Goal: Task Accomplishment & Management: Complete application form

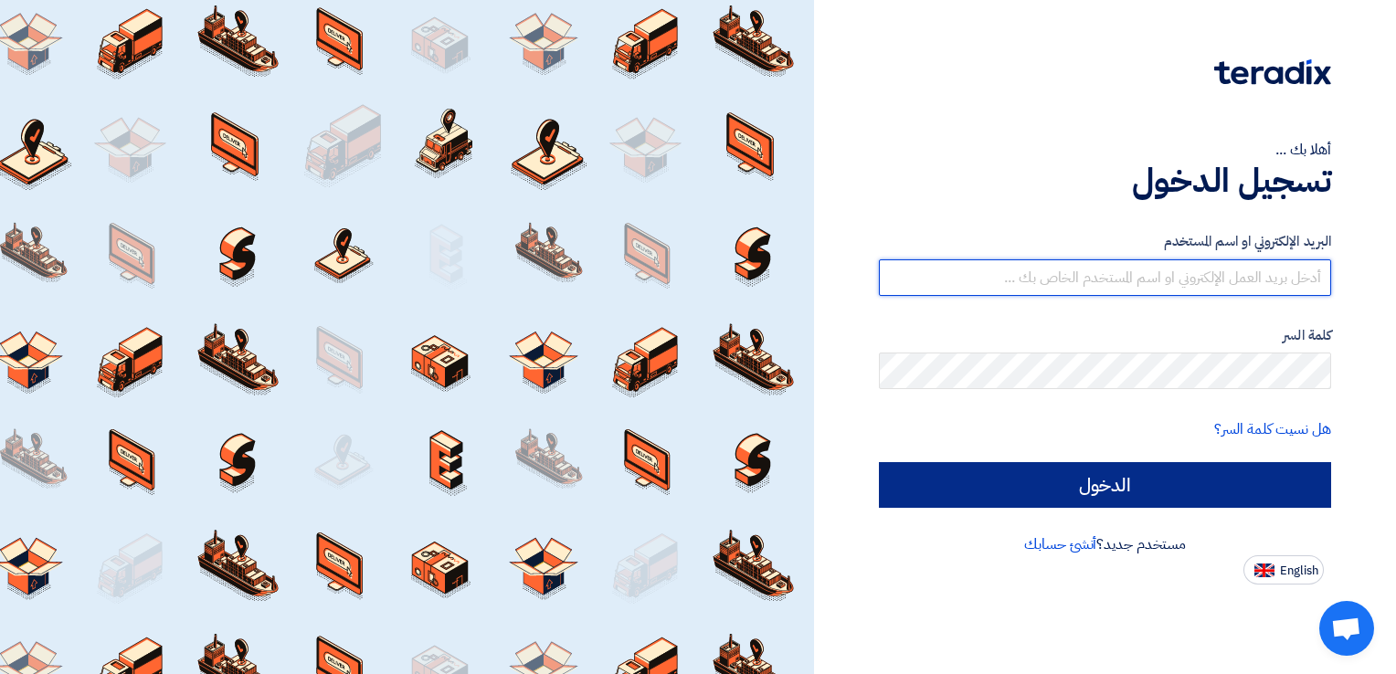
type input "[EMAIL_ADDRESS][DOMAIN_NAME]"
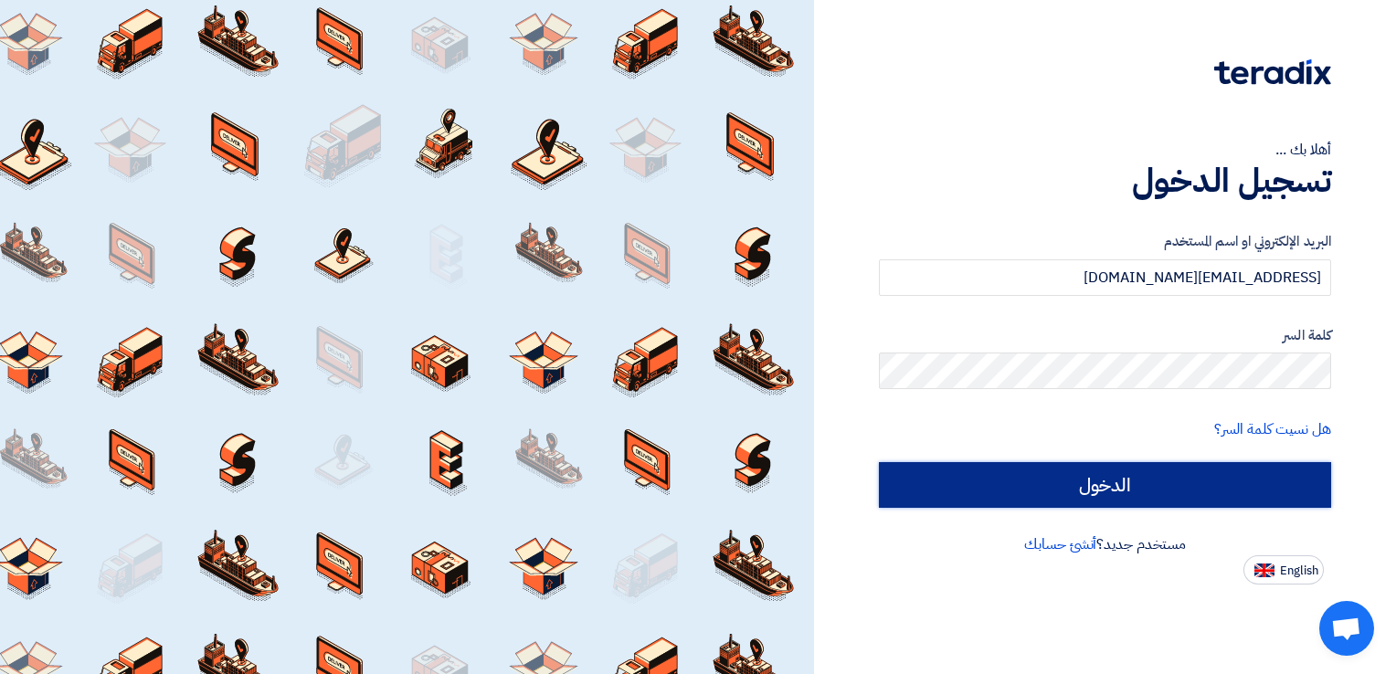
click at [1088, 470] on input "الدخول" at bounding box center [1105, 485] width 452 height 46
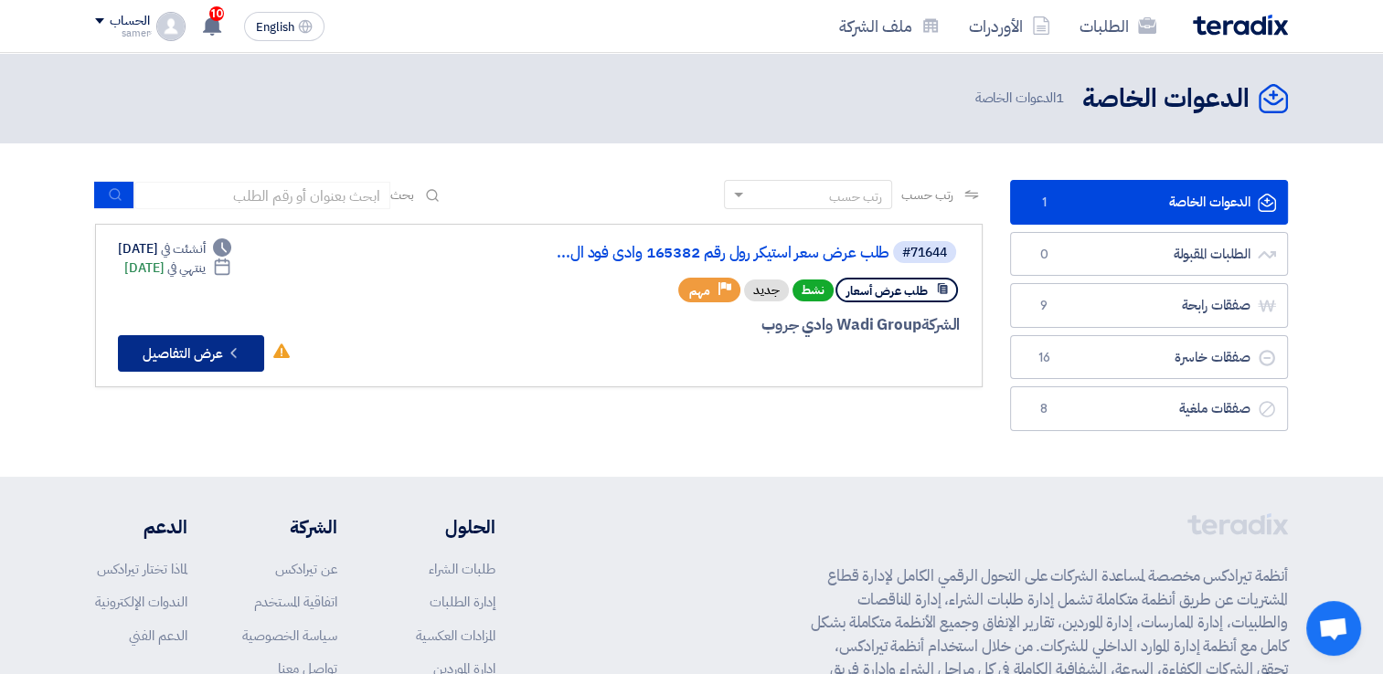
click at [194, 345] on button "Check details عرض التفاصيل" at bounding box center [191, 353] width 146 height 37
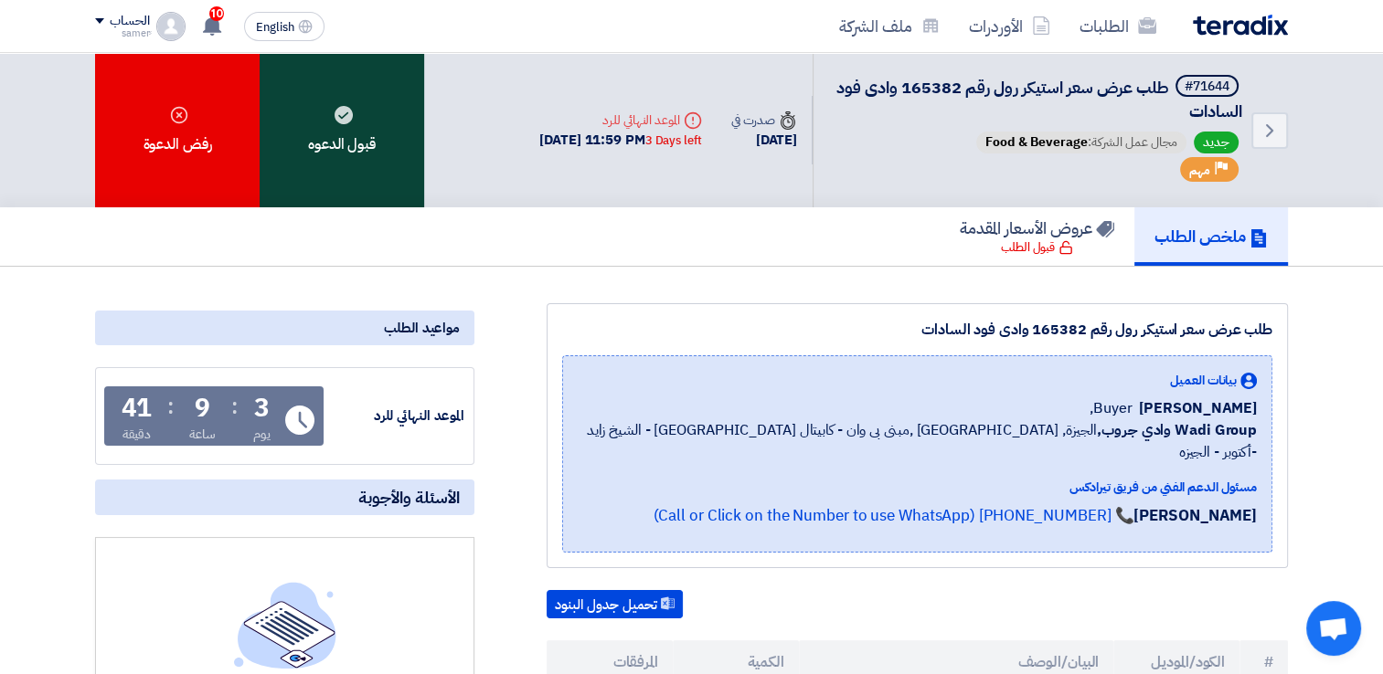
click at [326, 126] on div "قبول الدعوه" at bounding box center [342, 130] width 164 height 154
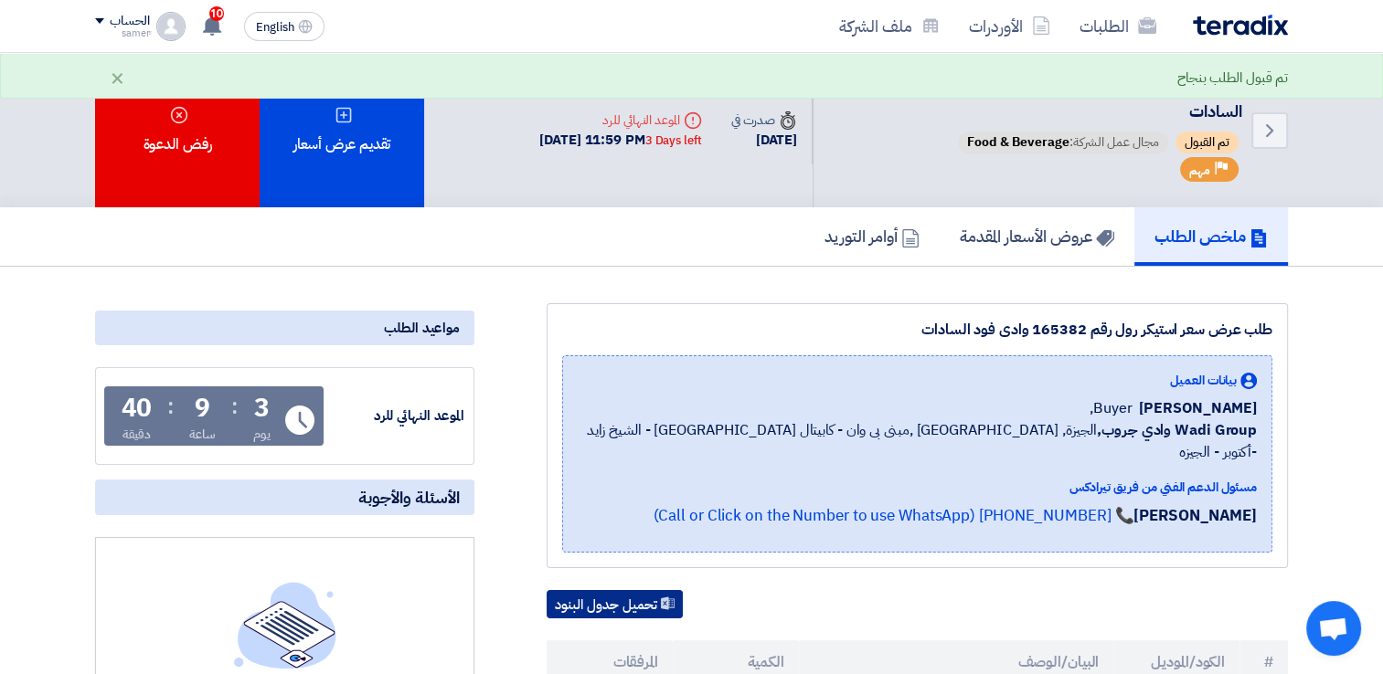
click at [631, 590] on button "تحميل جدول البنود" at bounding box center [614, 604] width 136 height 29
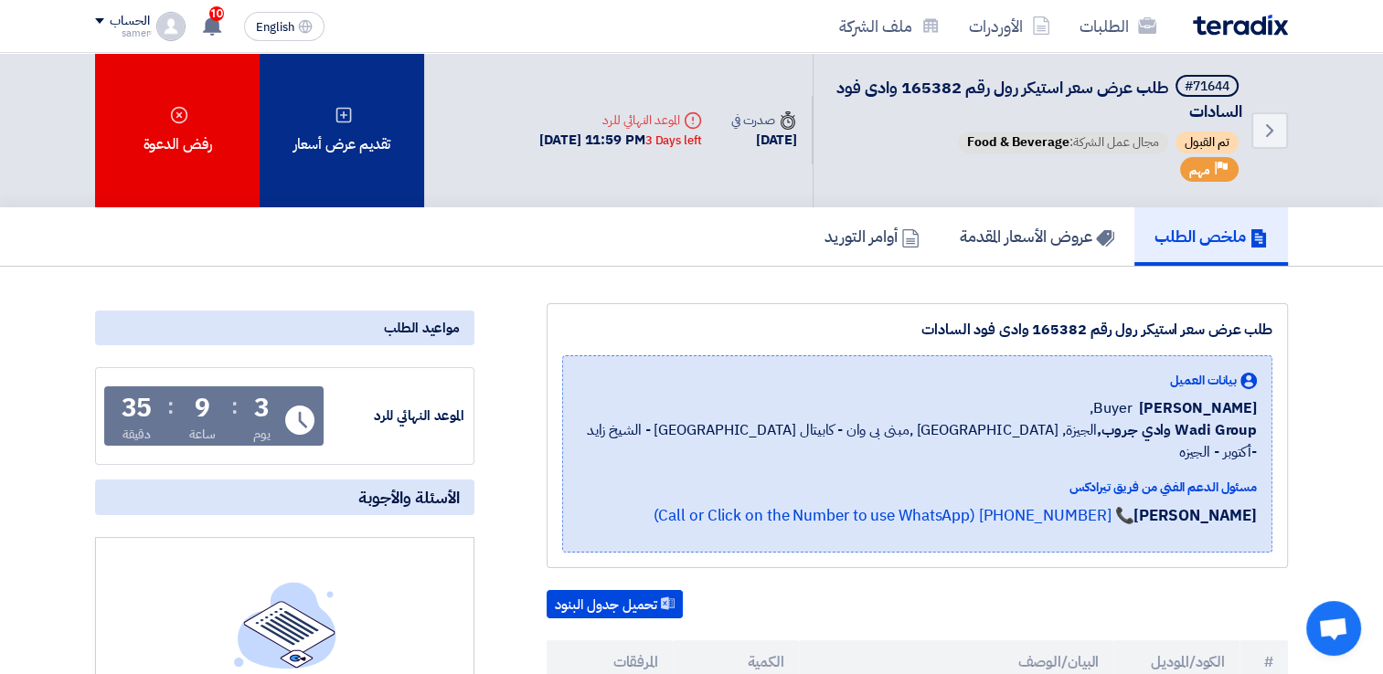
click at [315, 122] on div "تقديم عرض أسعار" at bounding box center [342, 130] width 164 height 154
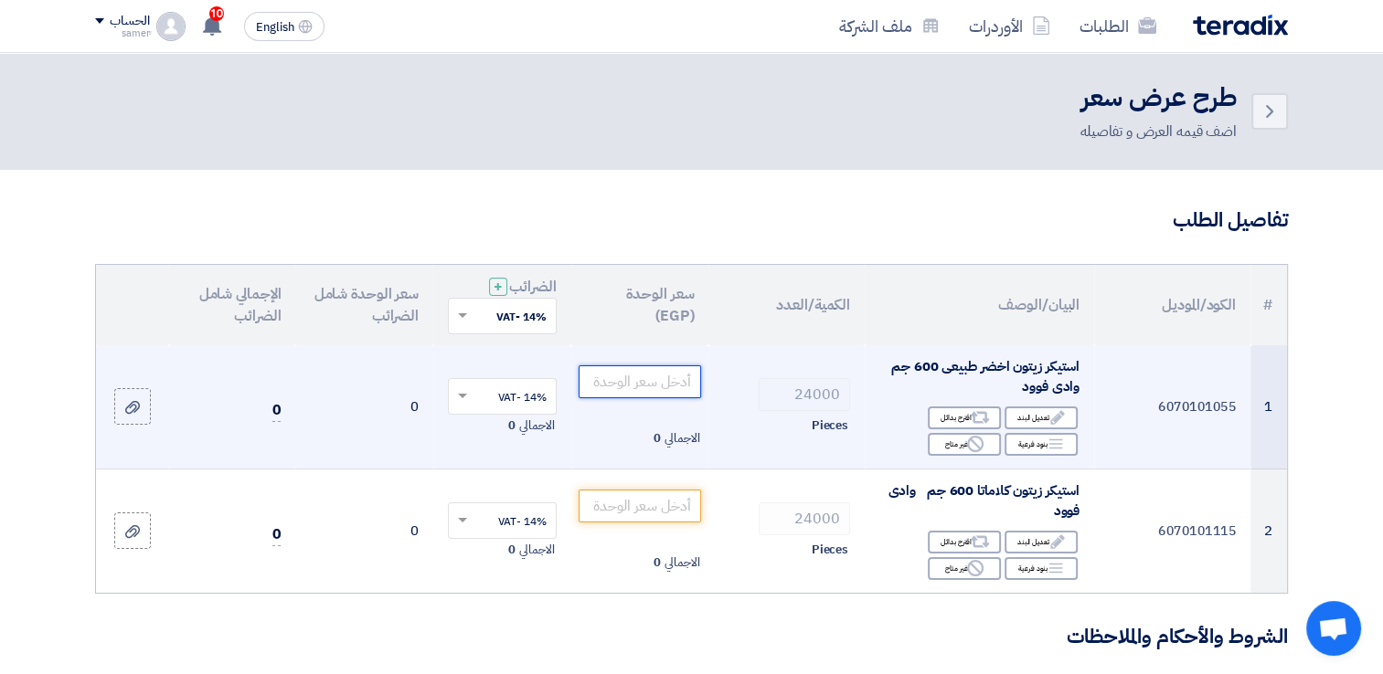
click at [631, 378] on input "number" at bounding box center [639, 382] width 123 height 33
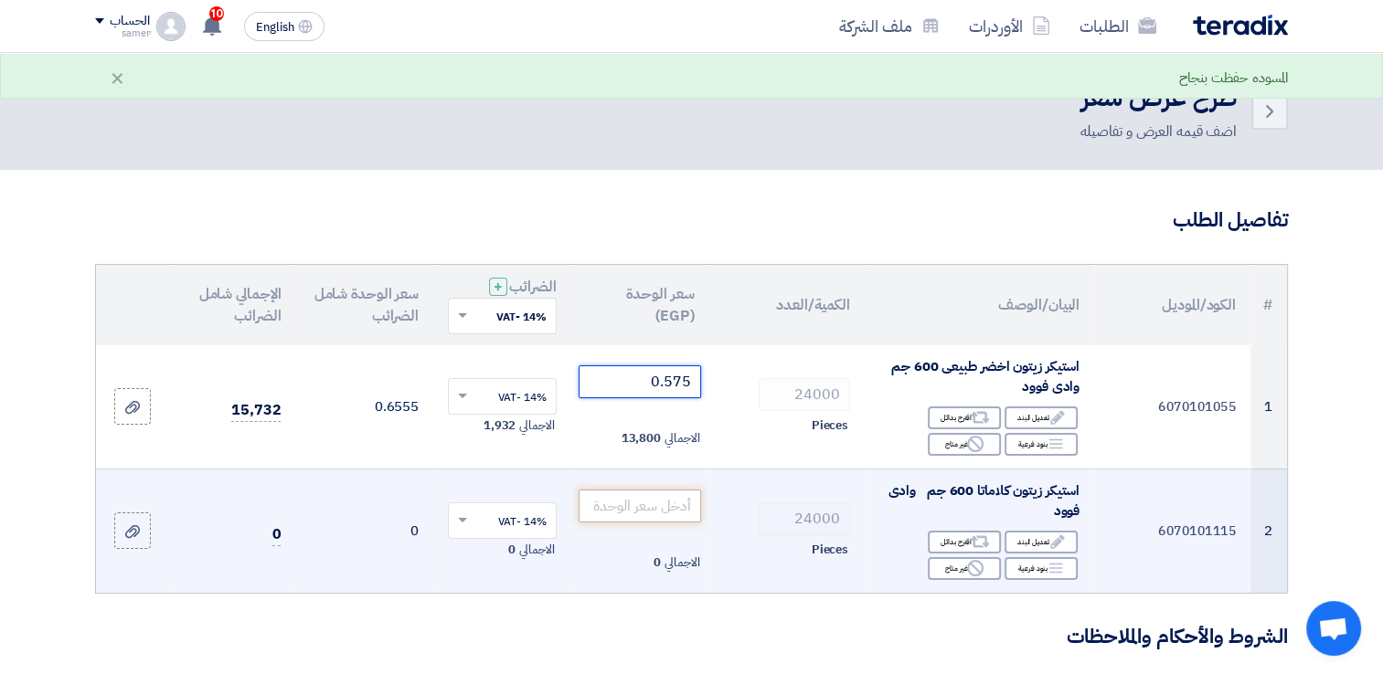
type input "0.575"
click at [657, 501] on input "number" at bounding box center [639, 506] width 123 height 33
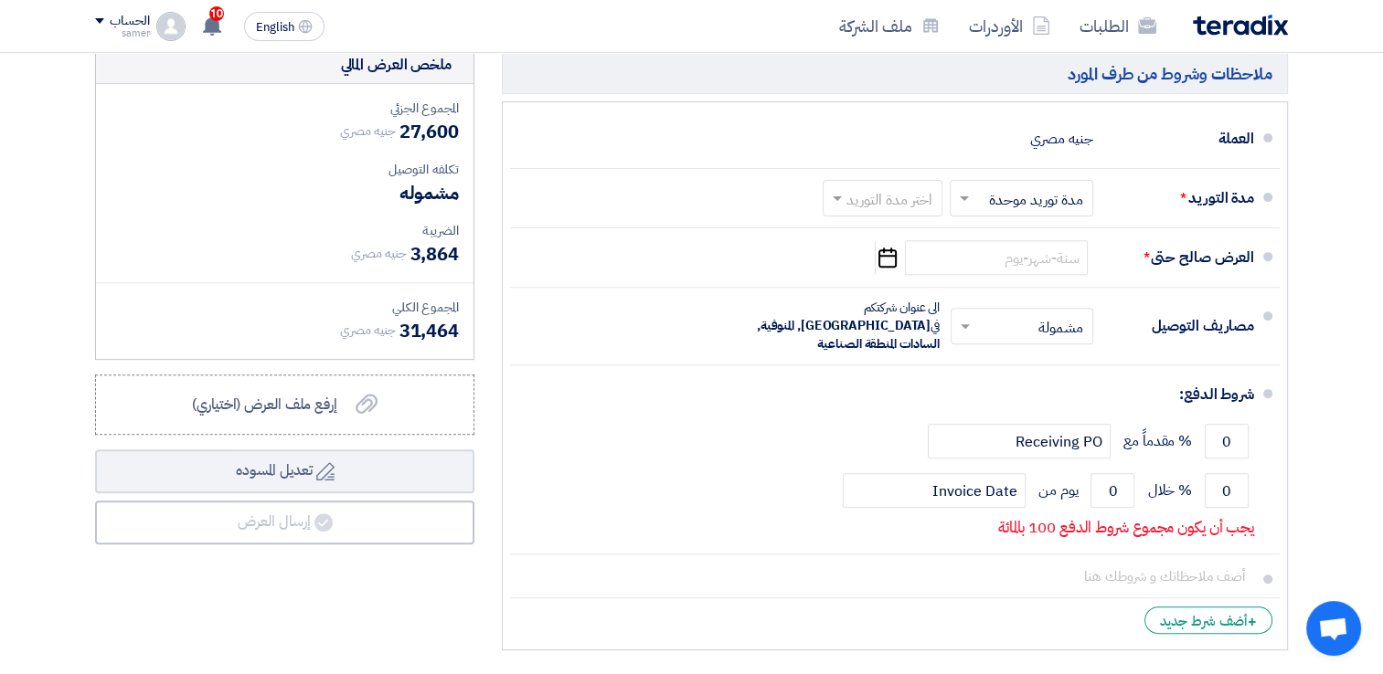
scroll to position [641, 0]
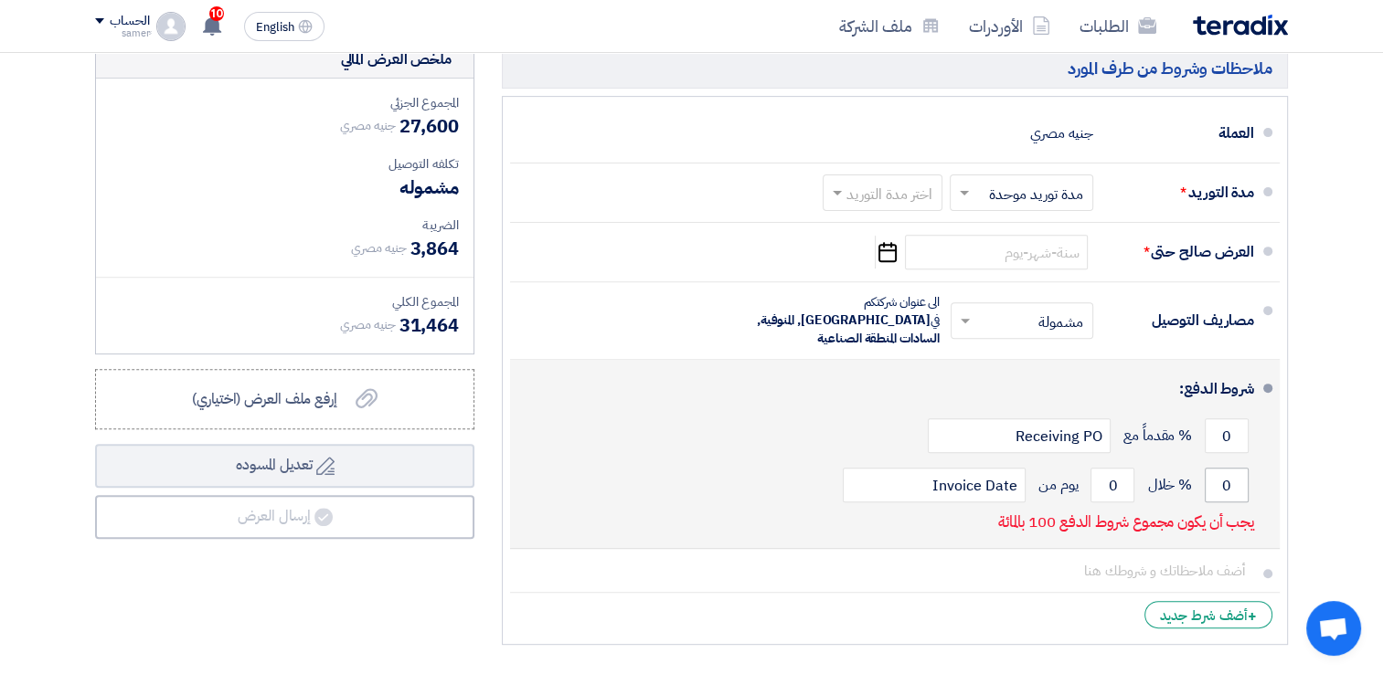
type input "0.575"
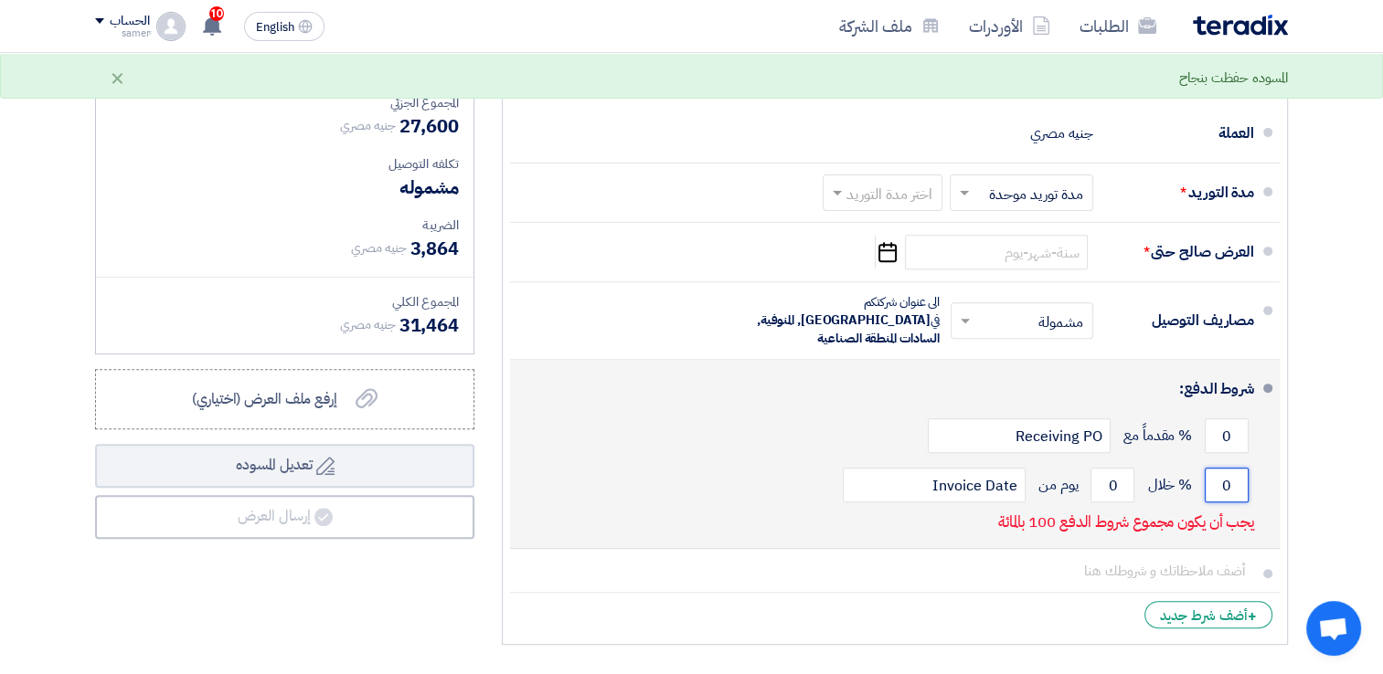
drag, startPoint x: 1228, startPoint y: 466, endPoint x: 1210, endPoint y: 466, distance: 18.3
click at [1210, 468] on input "0" at bounding box center [1226, 485] width 44 height 35
click at [1224, 468] on input "30" at bounding box center [1226, 485] width 44 height 35
type input "100"
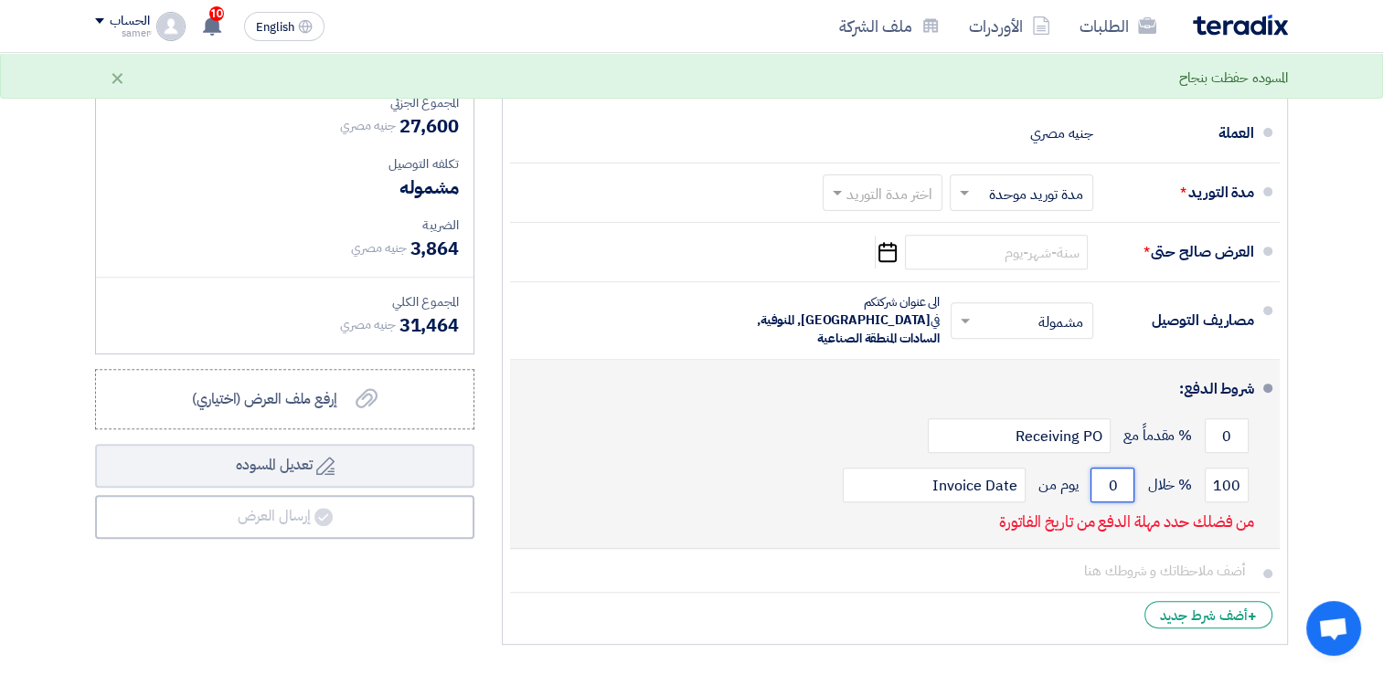
click at [1116, 468] on input "0" at bounding box center [1112, 485] width 44 height 35
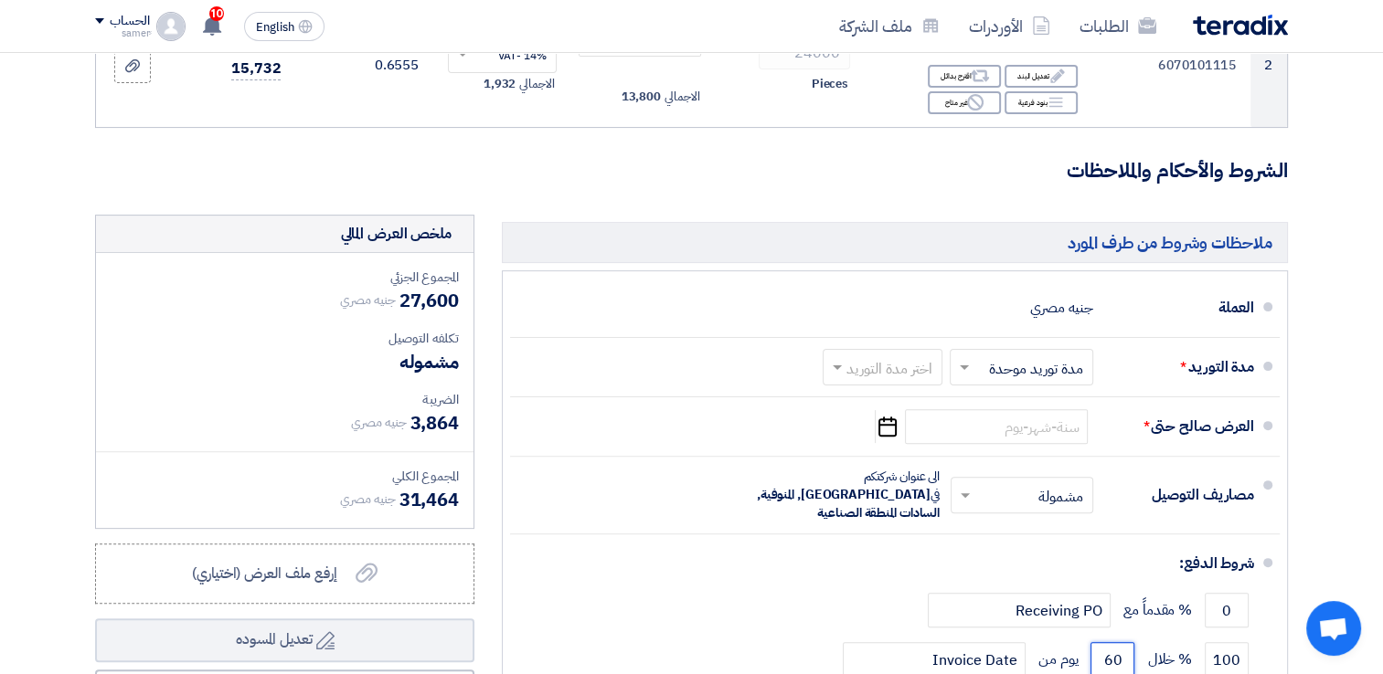
scroll to position [451, 0]
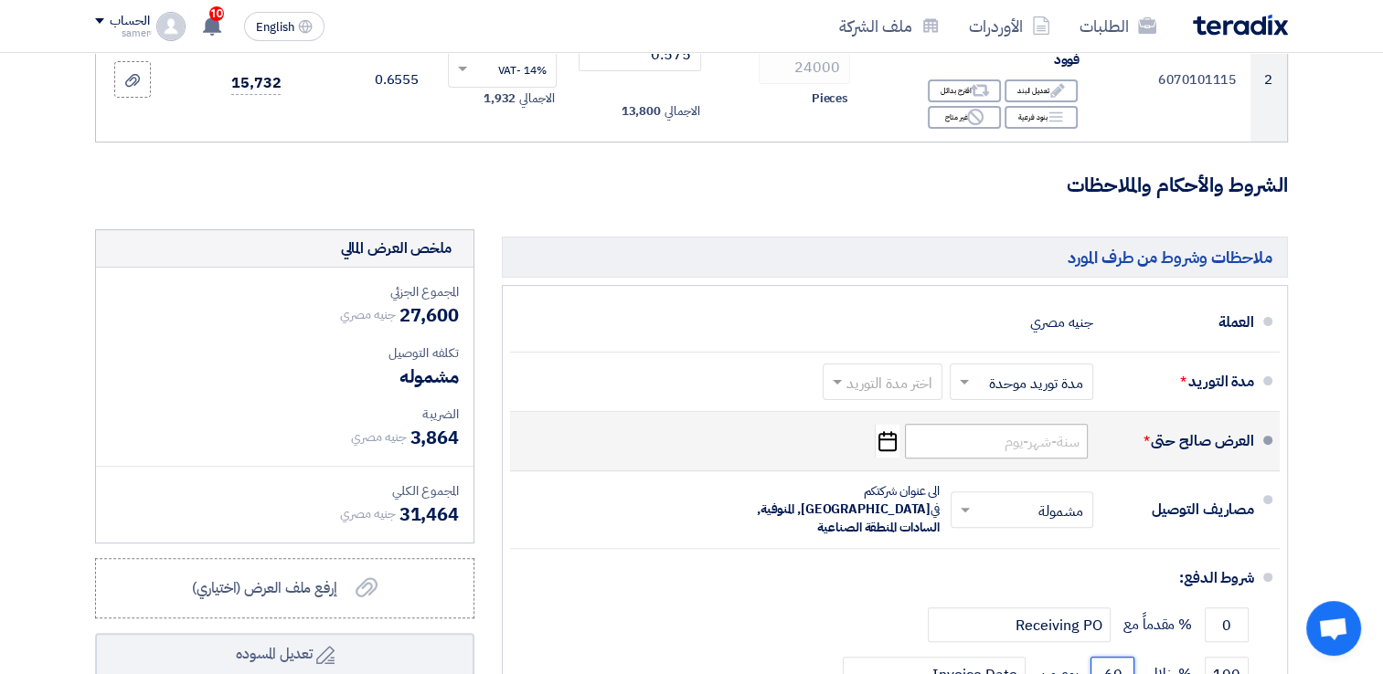
type input "60"
click at [1063, 433] on input at bounding box center [996, 441] width 183 height 35
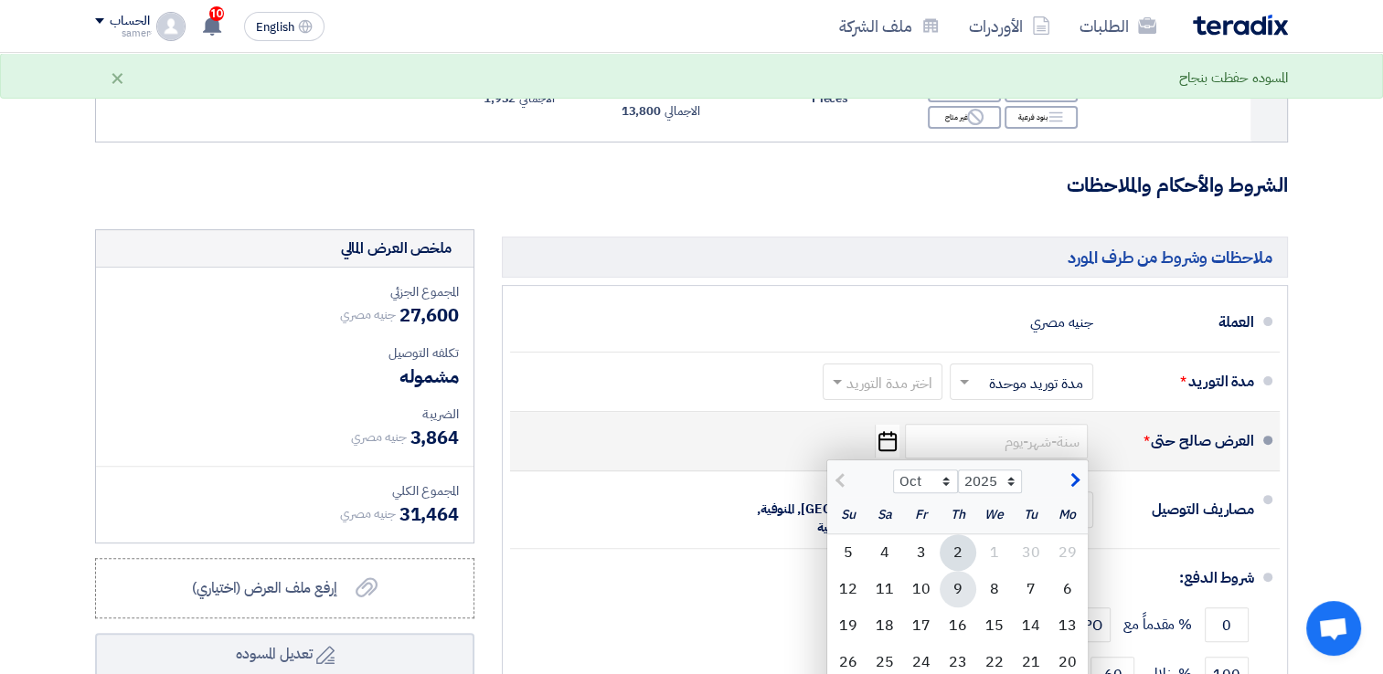
click at [953, 586] on div "9" at bounding box center [957, 589] width 37 height 37
type input "[DATE]"
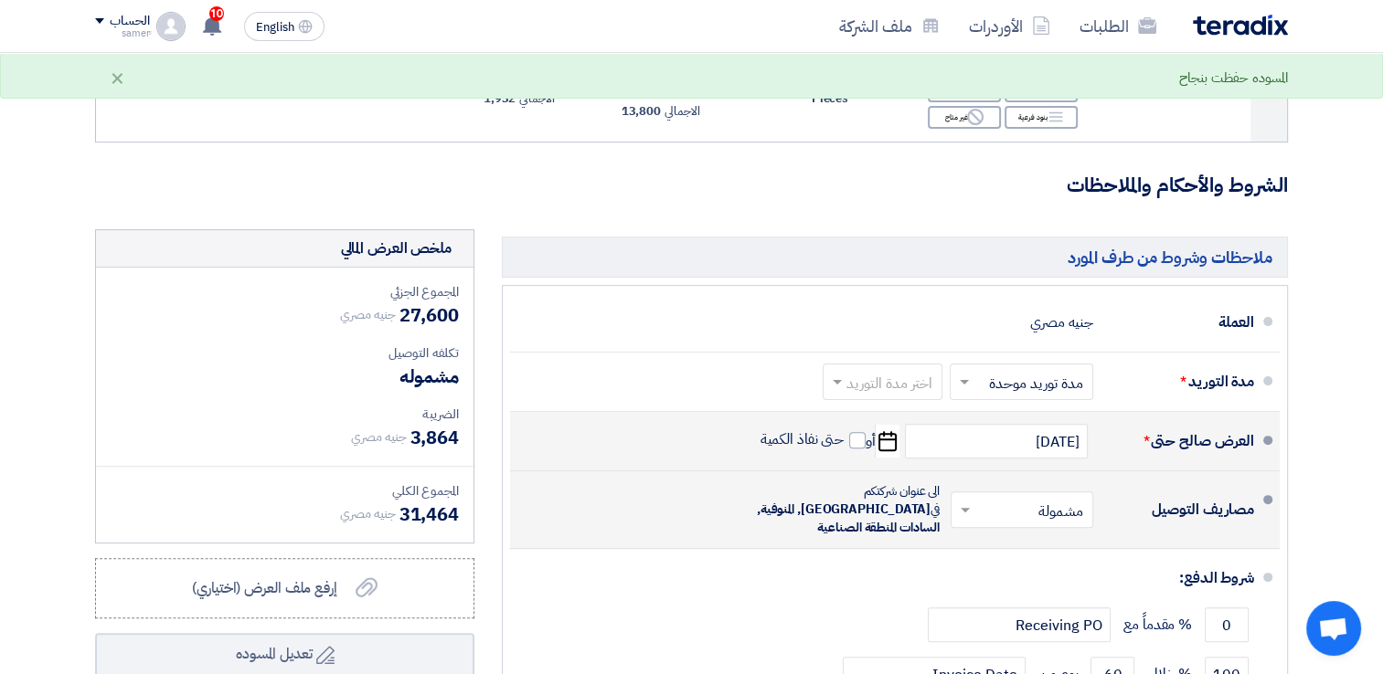
click at [959, 501] on span at bounding box center [962, 510] width 23 height 18
click at [1000, 535] on div "مشمولة" at bounding box center [1025, 550] width 141 height 34
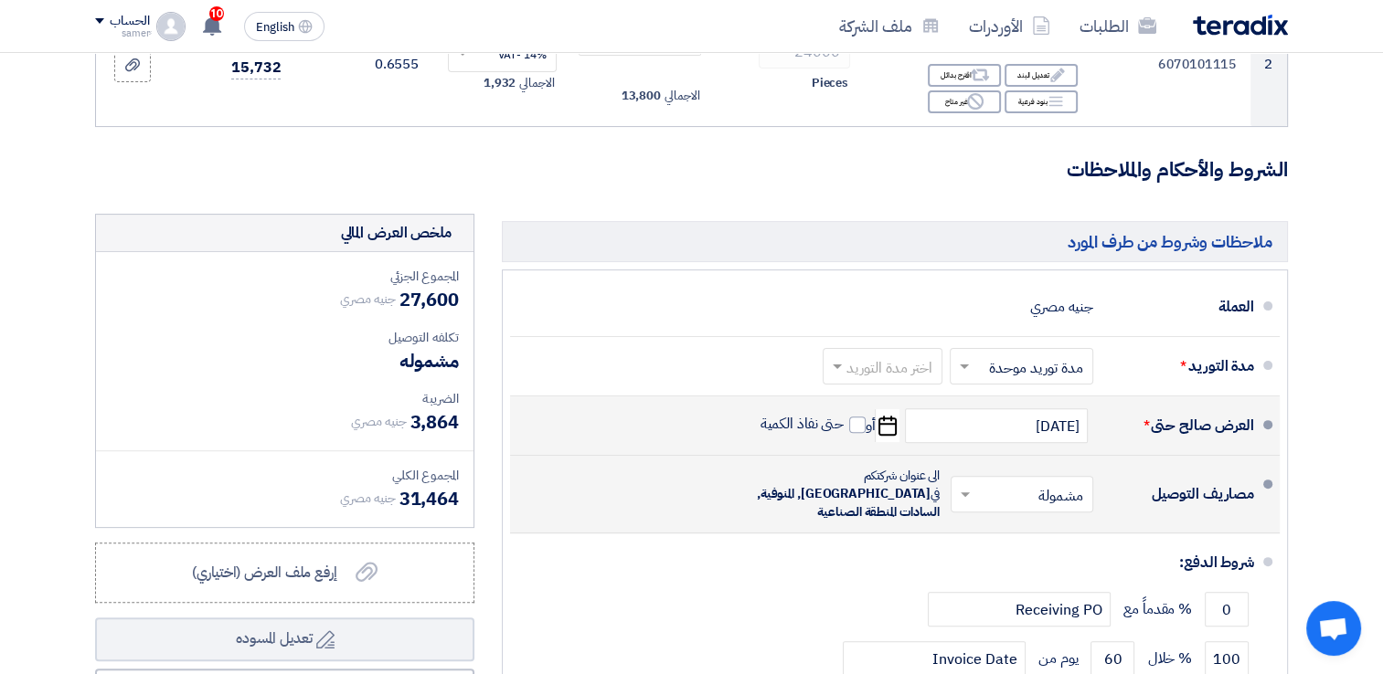
scroll to position [462, 0]
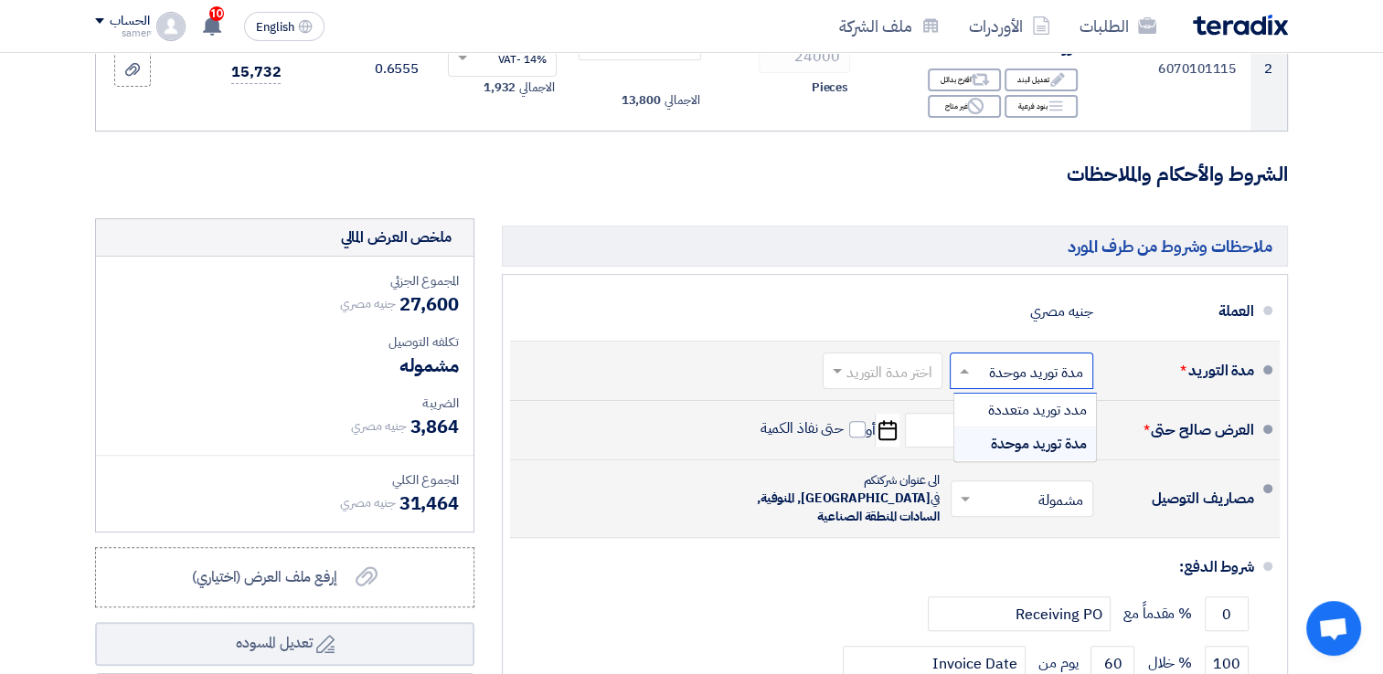
click at [965, 364] on span at bounding box center [961, 371] width 23 height 18
click at [989, 444] on div "مدة توريد موحدة" at bounding box center [1025, 444] width 142 height 33
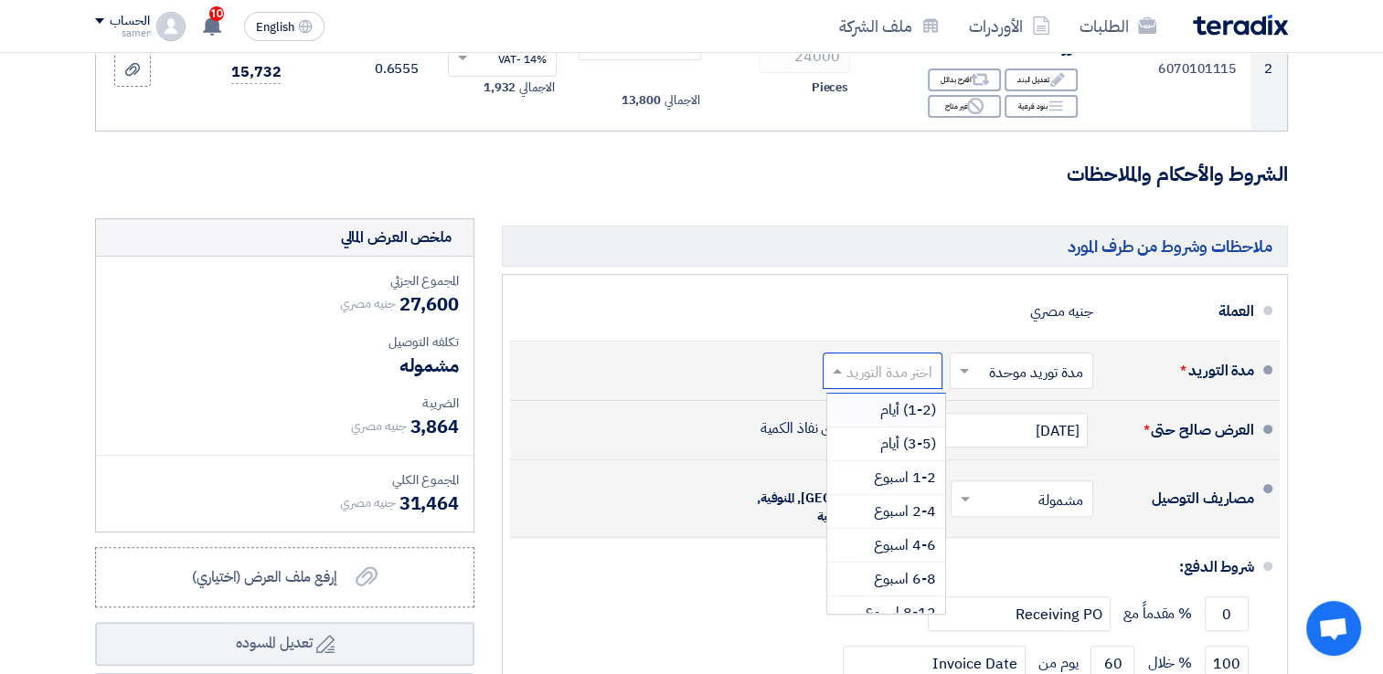
click at [866, 376] on input "text" at bounding box center [878, 373] width 111 height 27
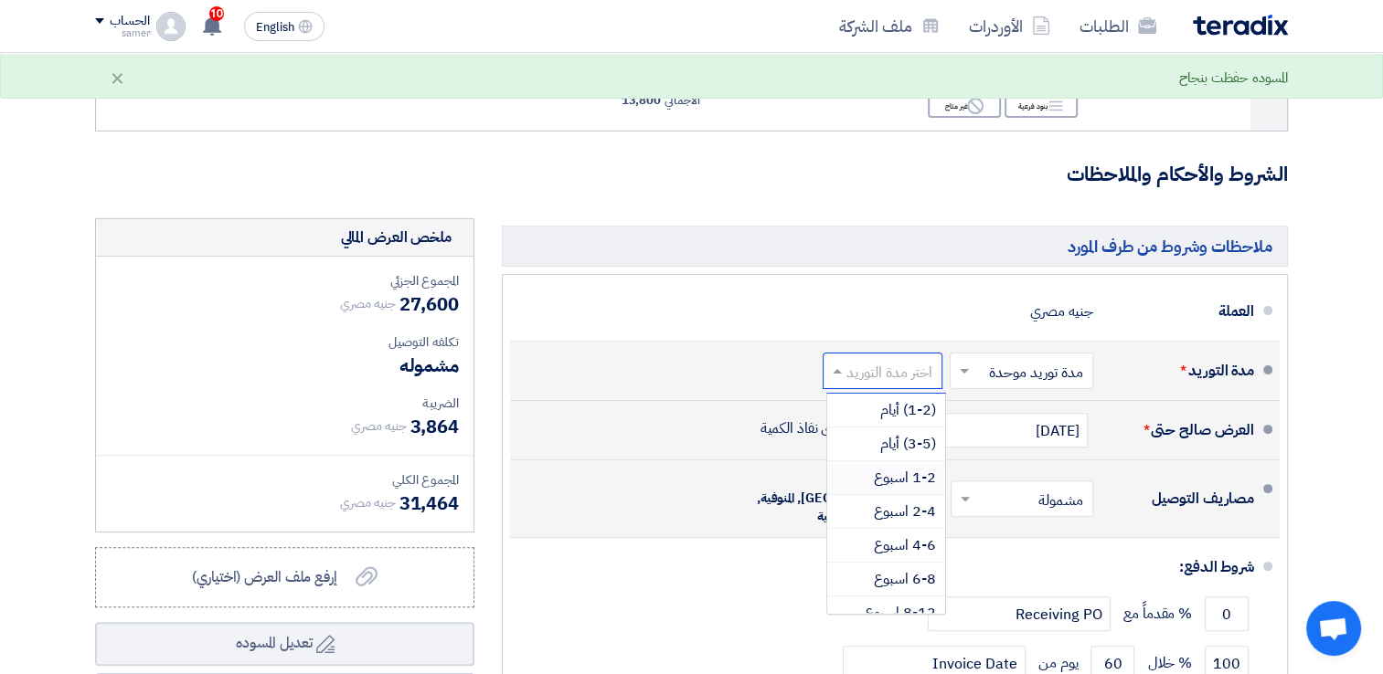
click at [866, 482] on div "1-2 اسبوع" at bounding box center [886, 478] width 118 height 34
click at [901, 376] on input "text" at bounding box center [883, 373] width 102 height 27
click at [886, 488] on div "1-2 اسبوع" at bounding box center [890, 478] width 110 height 34
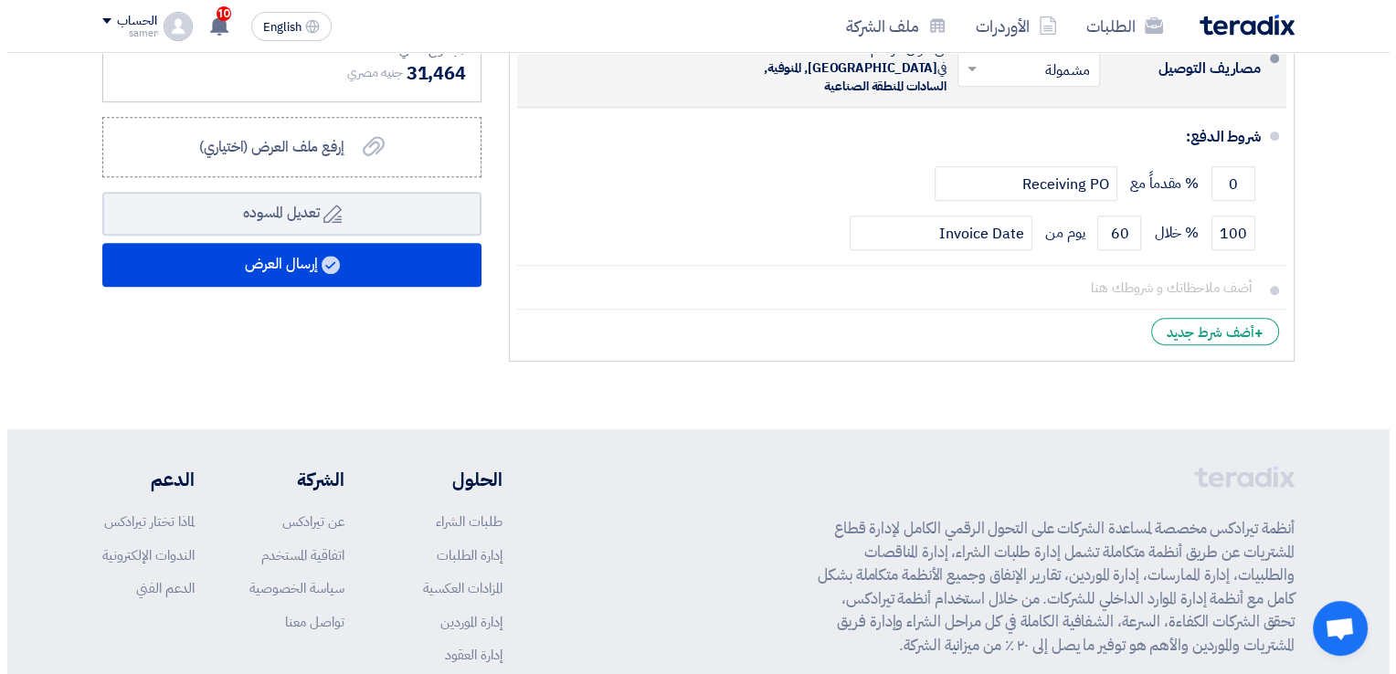
scroll to position [899, 0]
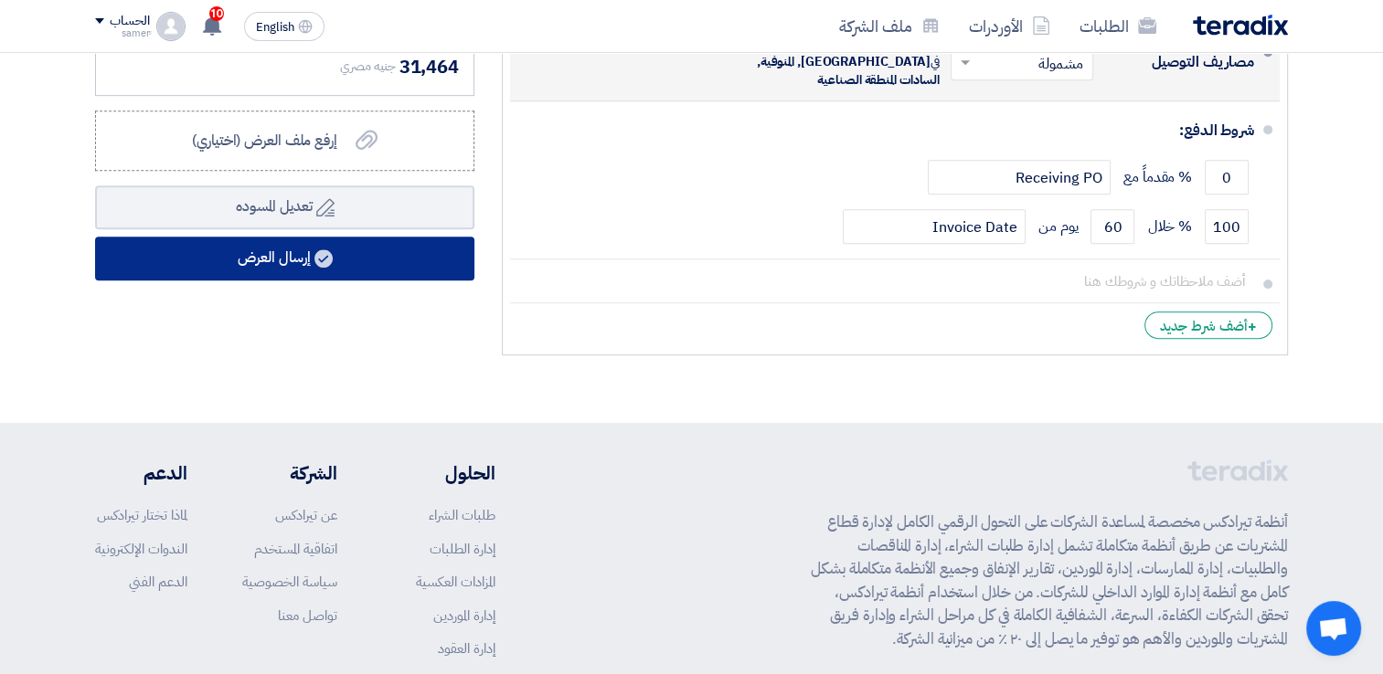
click at [354, 258] on button "إرسال العرض" at bounding box center [284, 259] width 379 height 44
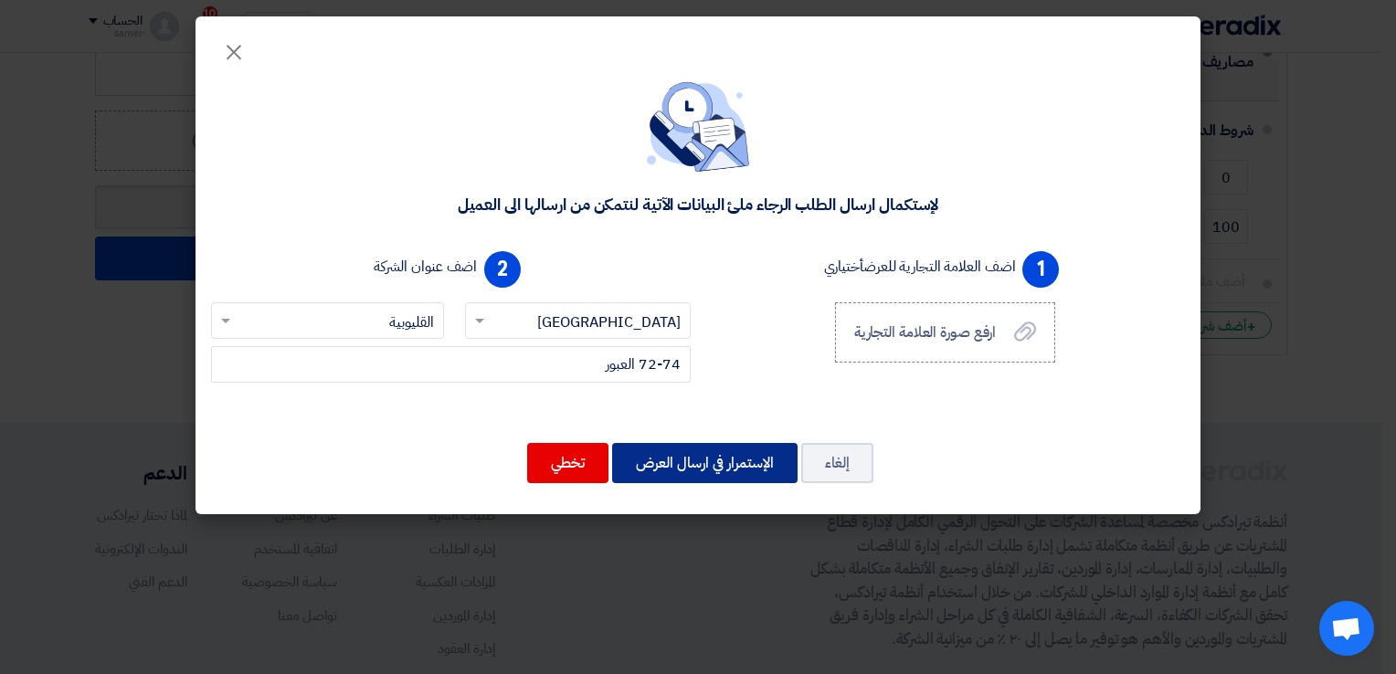
click at [700, 466] on button "الإستمرار في ارسال العرض" at bounding box center [705, 463] width 186 height 40
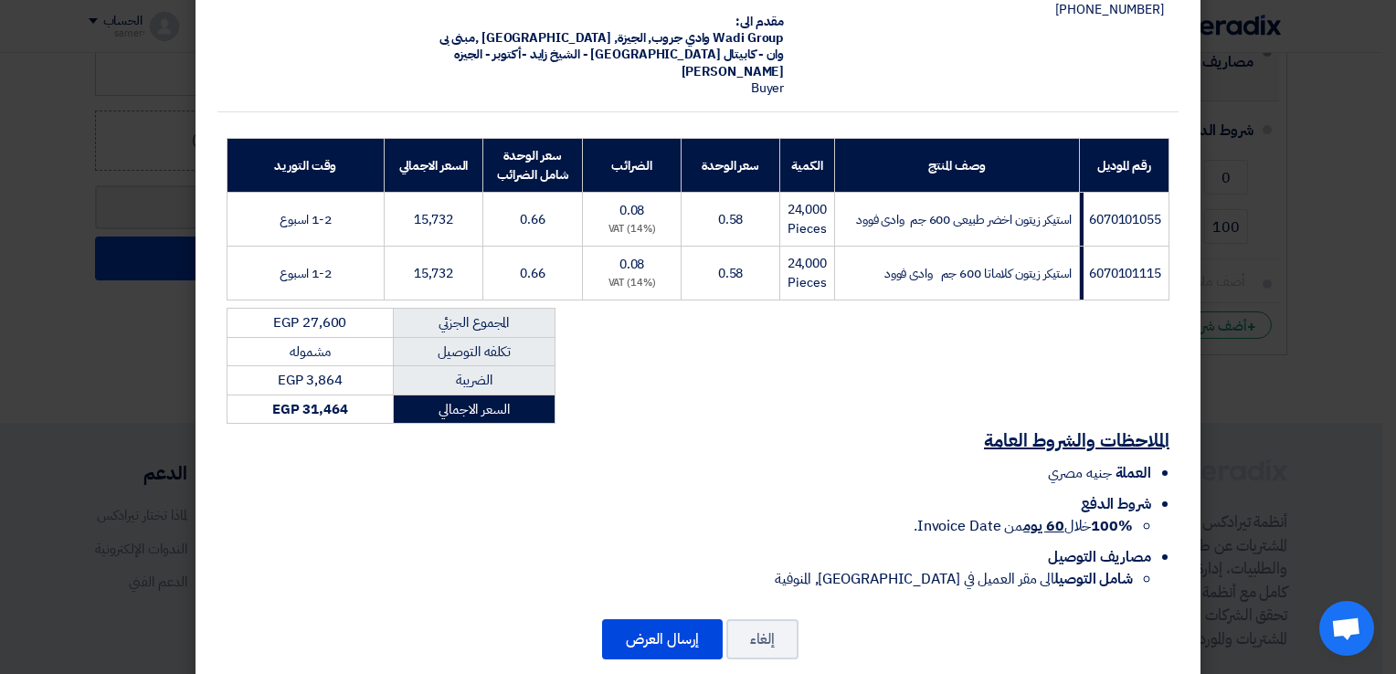
scroll to position [184, 0]
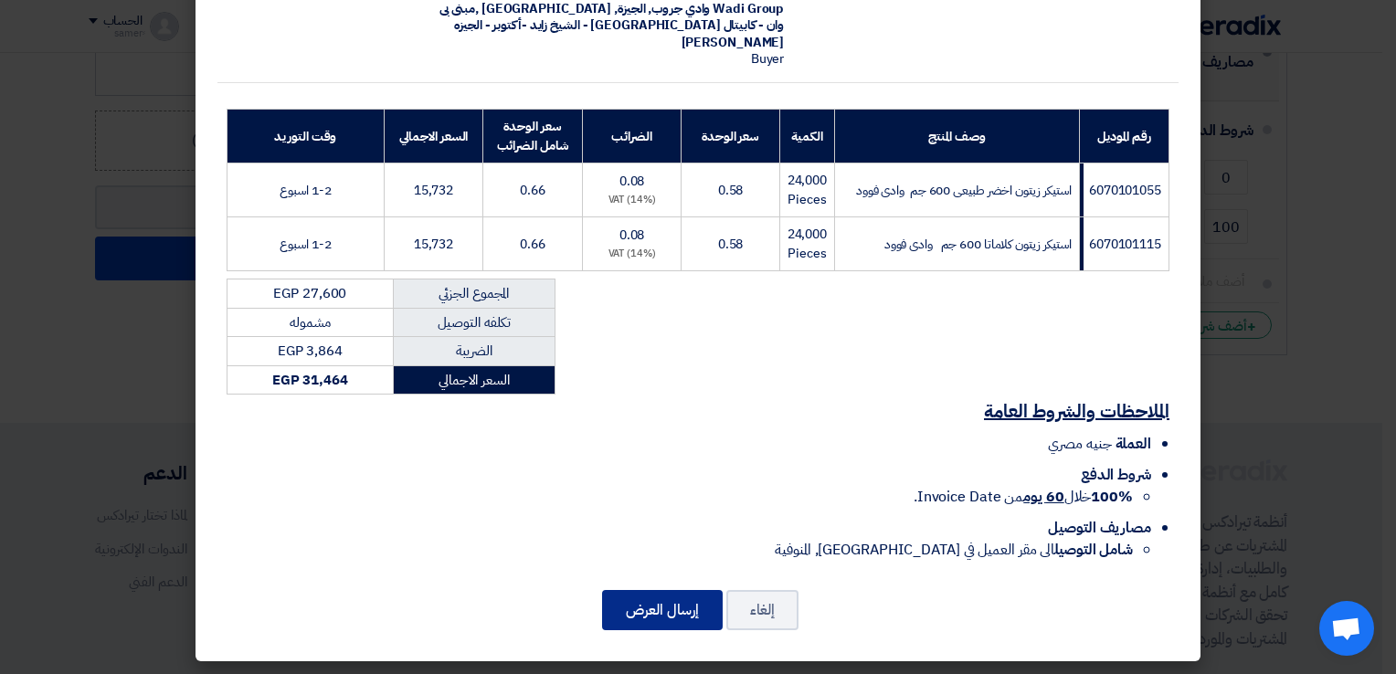
click at [687, 613] on button "إرسال العرض" at bounding box center [662, 610] width 121 height 40
